Goal: Task Accomplishment & Management: Use online tool/utility

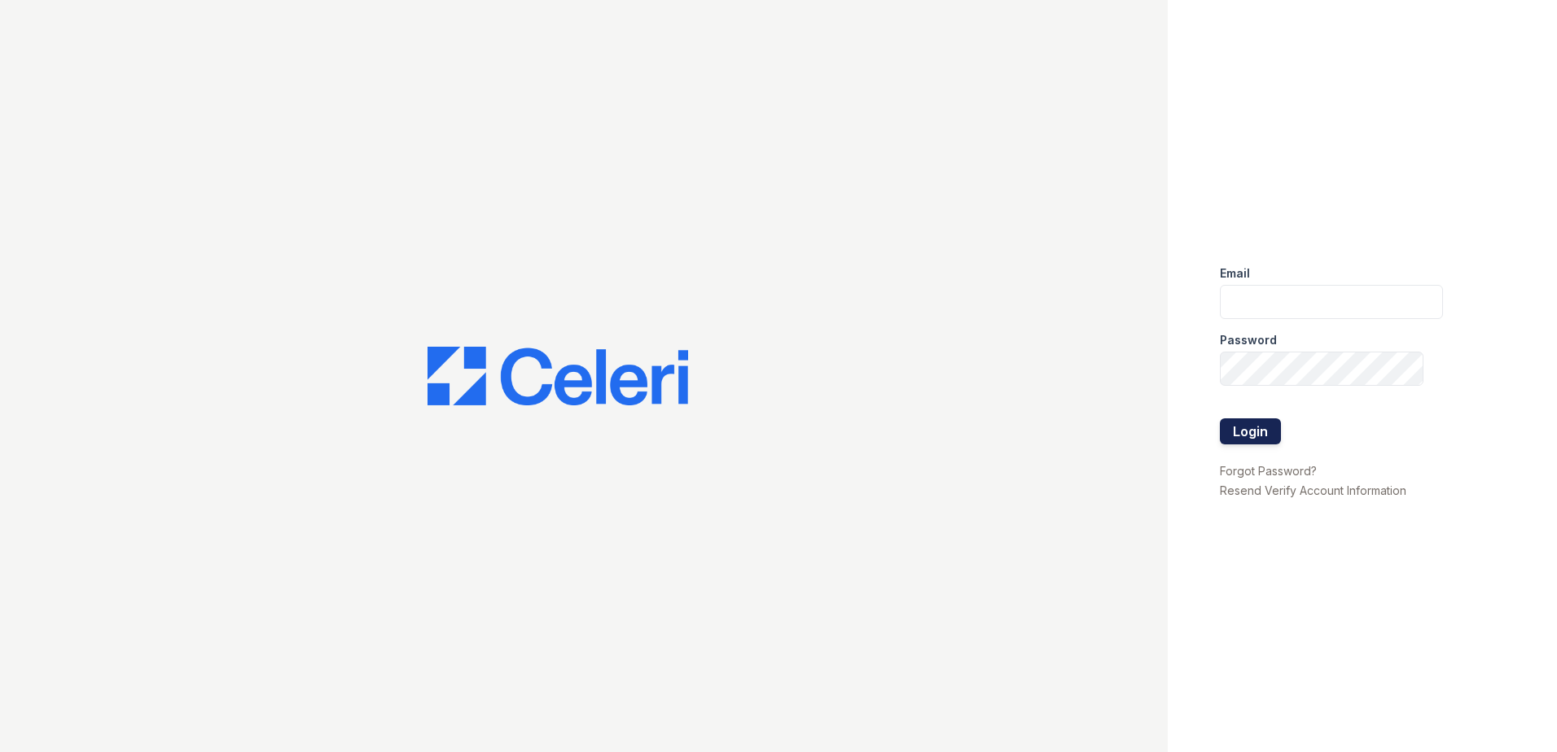
type input "[EMAIL_ADDRESS][DOMAIN_NAME]"
click at [1252, 429] on button "Login" at bounding box center [1250, 432] width 61 height 26
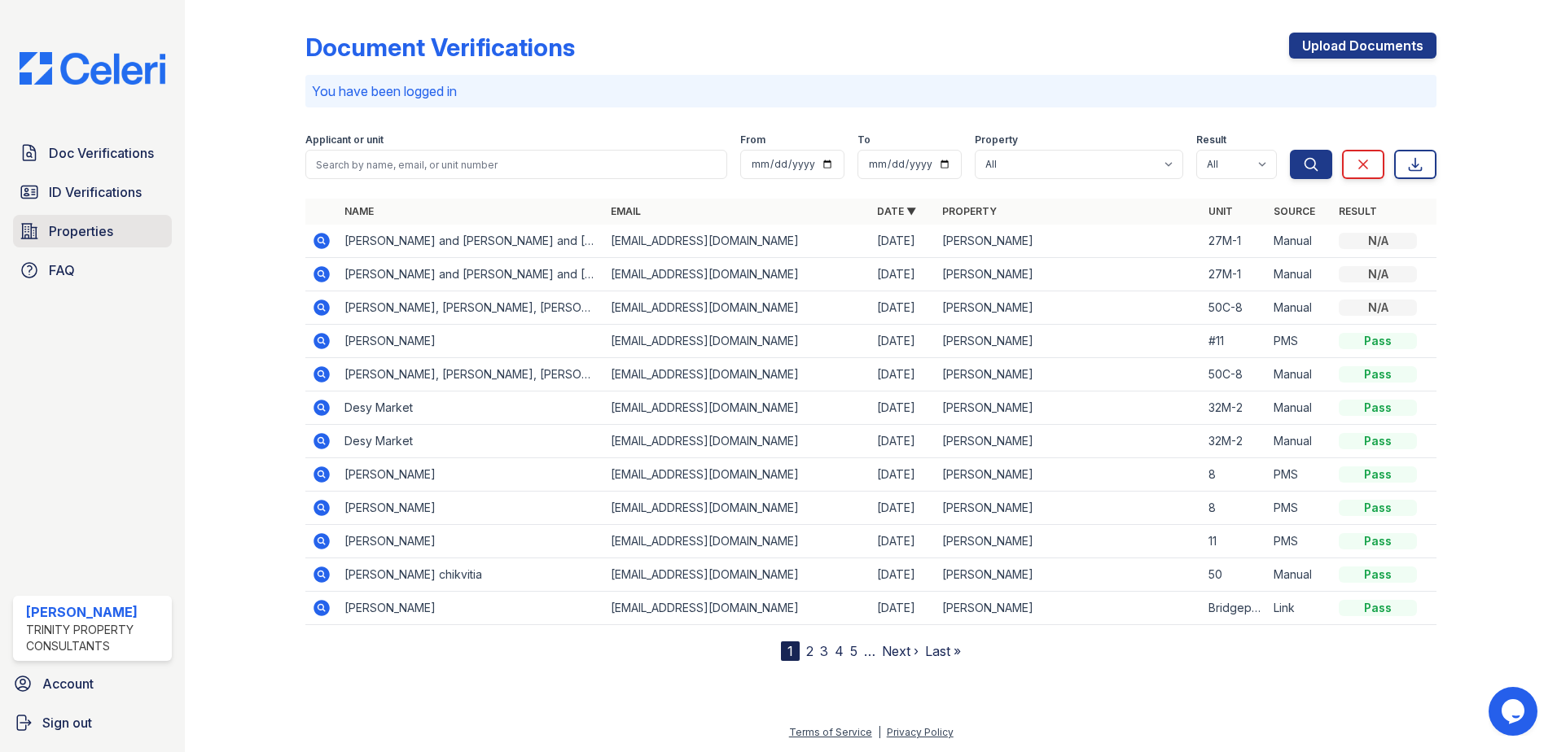
click at [94, 226] on span "Properties" at bounding box center [81, 232] width 64 height 20
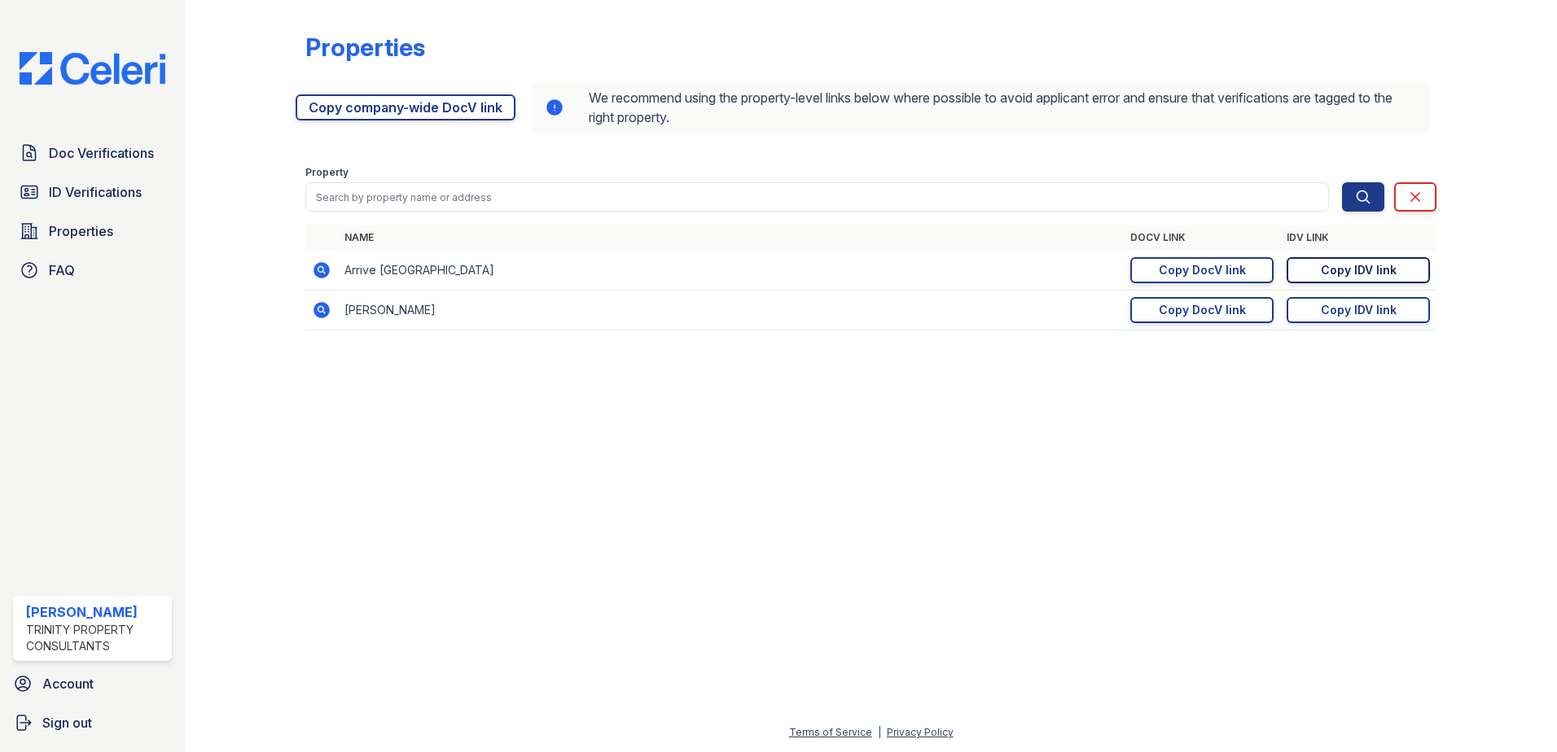
click at [1336, 267] on div "Copy IDV link" at bounding box center [1359, 270] width 76 height 16
click at [1192, 270] on div "Copy DocV link" at bounding box center [1202, 270] width 87 height 16
click at [1344, 269] on div "Copy IDV link" at bounding box center [1359, 270] width 76 height 16
